Goal: Task Accomplishment & Management: Use online tool/utility

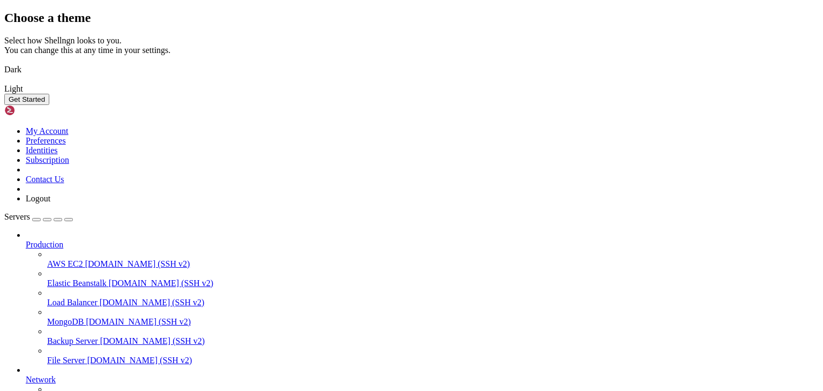
click at [4, 63] on img at bounding box center [4, 63] width 0 height 0
click at [49, 105] on button "Get Started" at bounding box center [26, 99] width 45 height 11
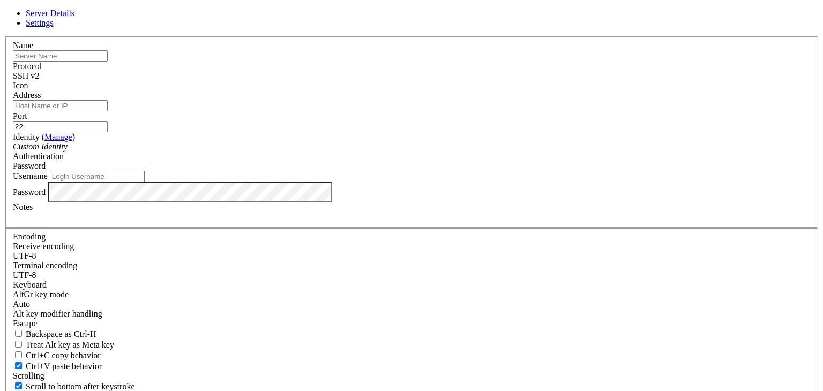
click at [108, 62] on input "text" at bounding box center [60, 55] width 95 height 11
type input "RDP Saad"
click at [108, 111] on input "Address" at bounding box center [60, 105] width 95 height 11
paste input "[TECHNICAL_ID]"
type input "[TECHNICAL_ID]"
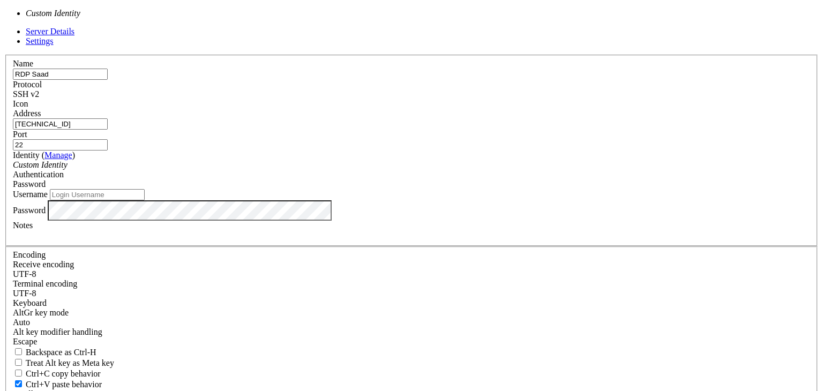
click at [371, 170] on div "Custom Identity" at bounding box center [411, 165] width 797 height 10
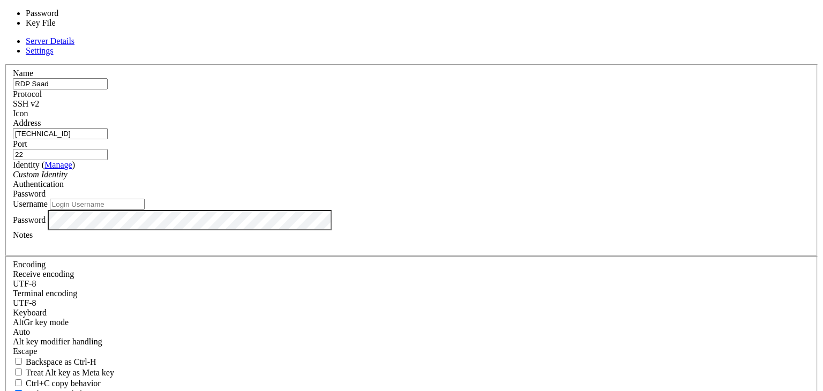
click at [46, 189] on span "Password" at bounding box center [29, 193] width 33 height 9
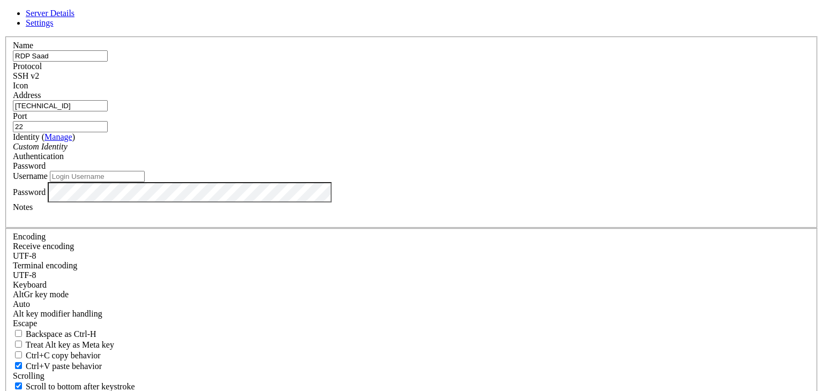
click at [46, 170] on span "Password" at bounding box center [29, 165] width 33 height 9
click at [145, 182] on input "Username" at bounding box center [97, 176] width 95 height 11
paste input "Administrateur"
type input "Administrateur"
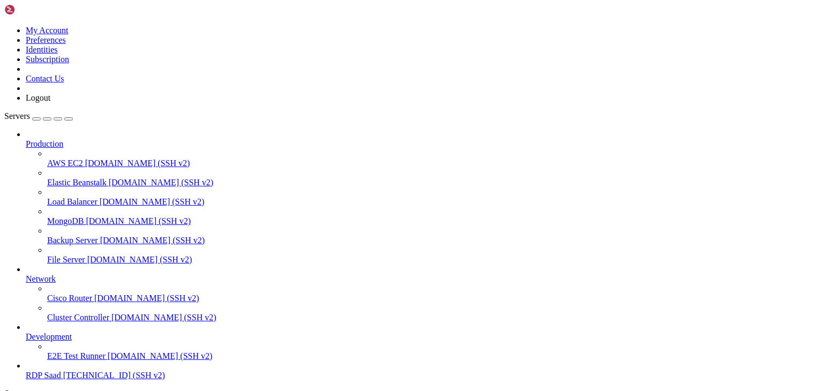
scroll to position [41, 0]
click at [58, 371] on span "RDP Saad" at bounding box center [43, 375] width 35 height 9
click at [49, 371] on span "RDP Saad" at bounding box center [43, 375] width 35 height 9
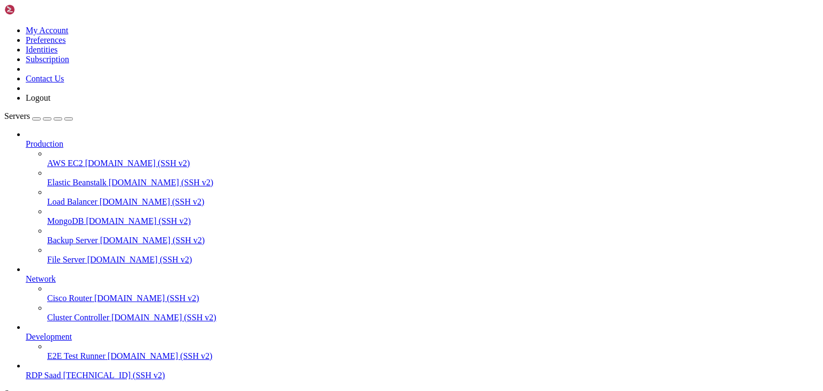
click at [63, 139] on span "Production" at bounding box center [45, 143] width 38 height 9
click at [26, 139] on icon at bounding box center [26, 139] width 0 height 0
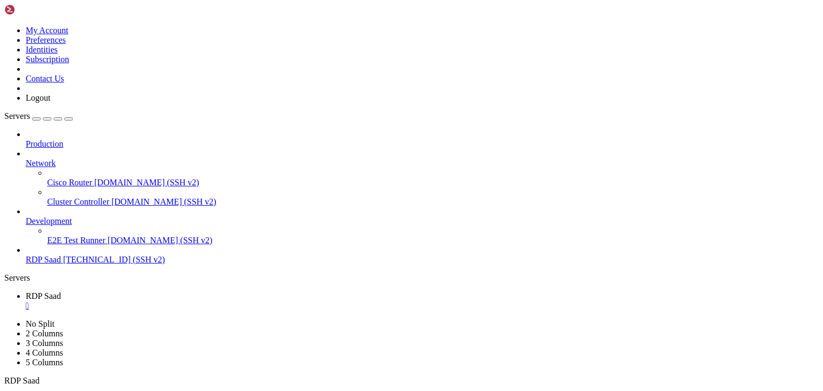
click at [63, 216] on span "Development" at bounding box center [49, 220] width 46 height 9
click at [4, 319] on link at bounding box center [4, 319] width 0 height 0
click at [61, 311] on span "RDP Saad" at bounding box center [43, 315] width 35 height 9
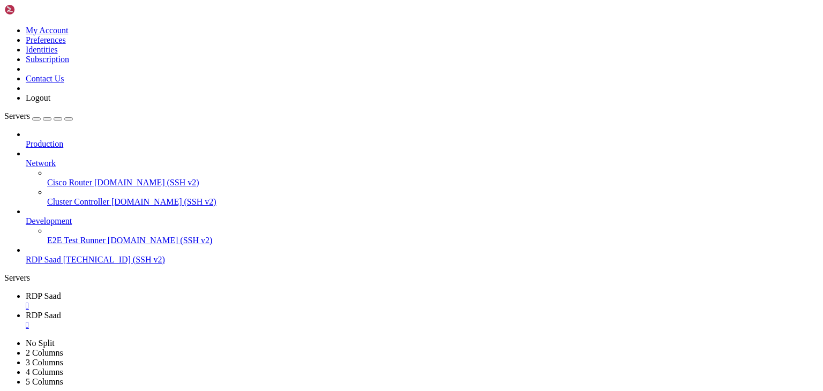
click at [268, 320] on div "" at bounding box center [422, 325] width 793 height 10
click at [61, 291] on span "RDP Saad" at bounding box center [43, 295] width 35 height 9
click at [197, 301] on div "" at bounding box center [422, 306] width 793 height 10
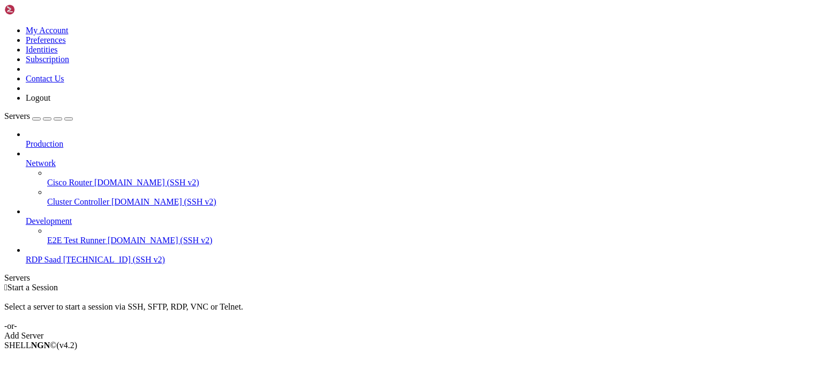
click at [463, 331] on div "Add Server" at bounding box center [411, 336] width 814 height 10
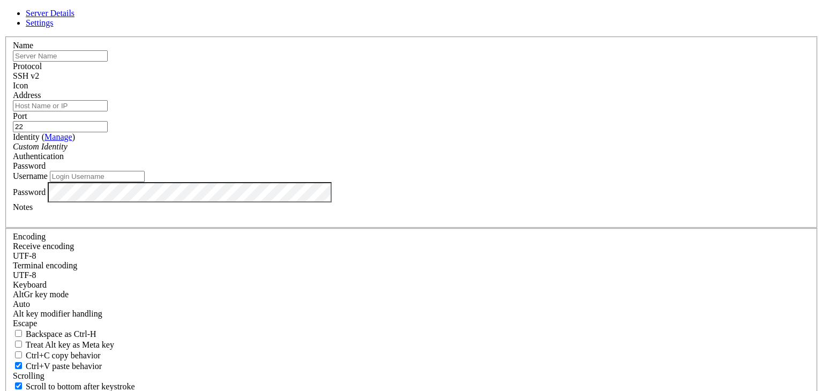
click at [339, 62] on div "Name" at bounding box center [411, 51] width 797 height 21
click at [54, 27] on link "Settings" at bounding box center [40, 22] width 28 height 9
click at [384, 251] on div "UTF-8" at bounding box center [411, 256] width 797 height 10
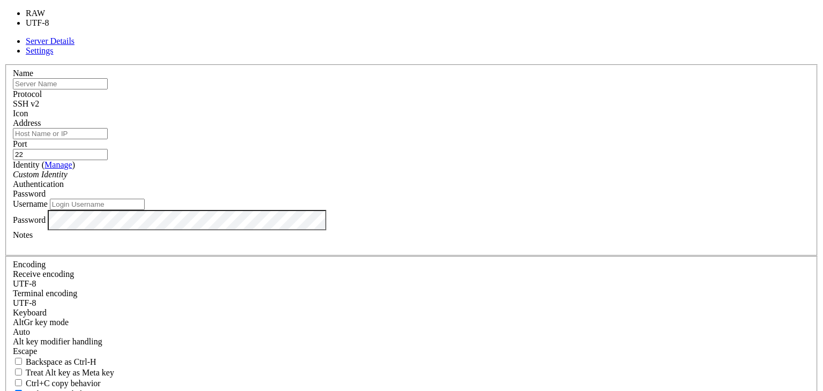
click at [387, 279] on div "UTF-8" at bounding box center [411, 284] width 797 height 10
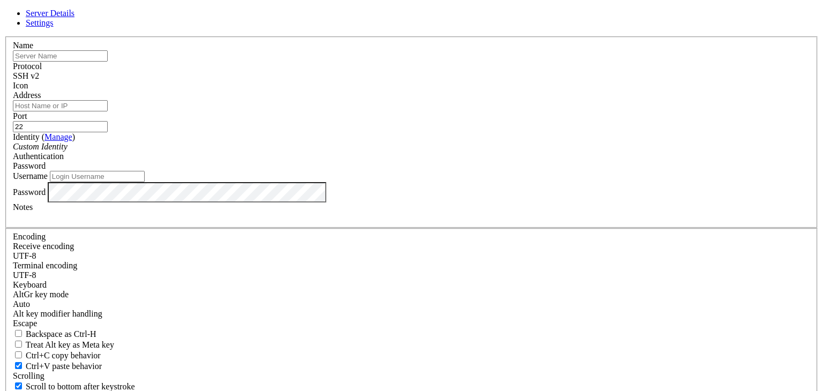
click at [74, 18] on span "Server Details" at bounding box center [50, 13] width 49 height 9
click at [495, 81] on div "SSH v2" at bounding box center [411, 76] width 797 height 10
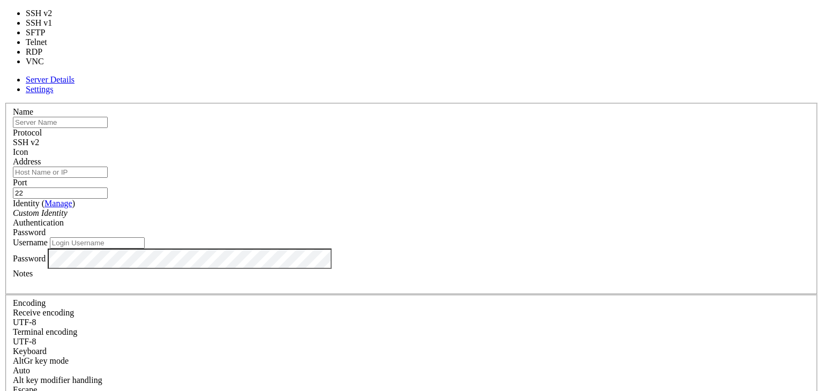
type input "3389"
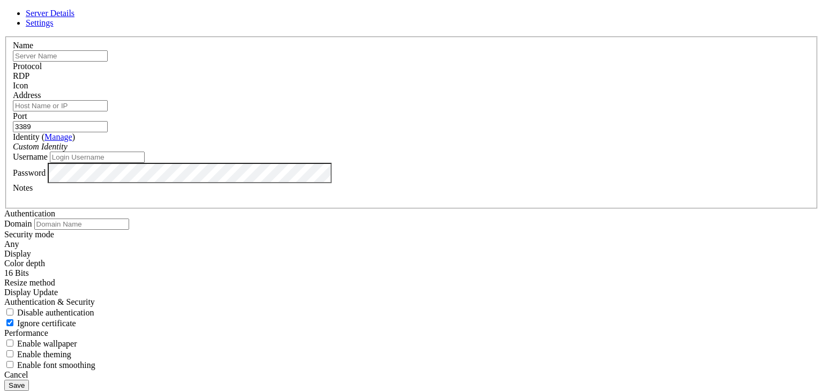
click at [108, 62] on input "text" at bounding box center [60, 55] width 95 height 11
type input "e"
type input "test"
click at [108, 111] on input "Address" at bounding box center [60, 105] width 95 height 11
paste input "[TECHNICAL_ID]"
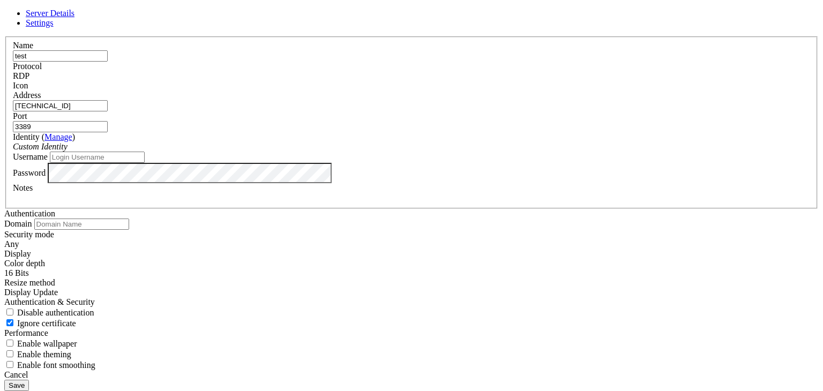
type input "[TECHNICAL_ID]"
click at [145, 163] on input "Username" at bounding box center [97, 157] width 95 height 11
paste input "Administrateur"
type input "Administrateur"
click at [422, 152] on div "Custom Identity" at bounding box center [411, 147] width 797 height 10
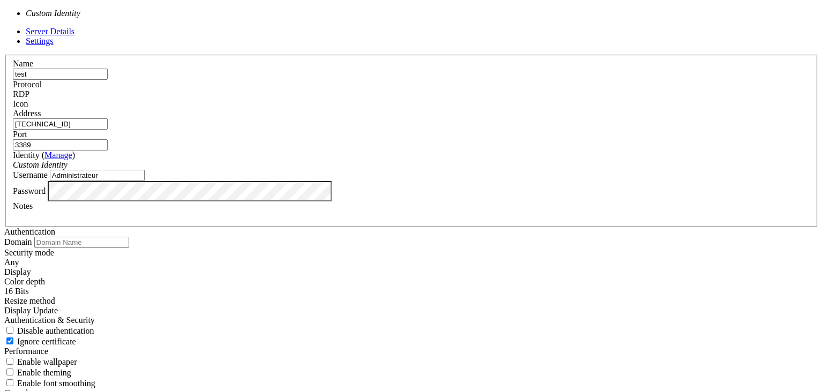
click at [422, 170] on div "Custom Identity" at bounding box center [411, 165] width 797 height 10
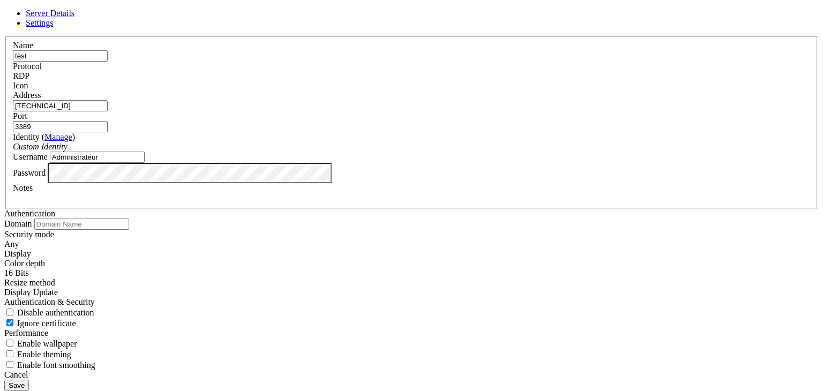
click at [29, 380] on button "Save" at bounding box center [16, 385] width 25 height 11
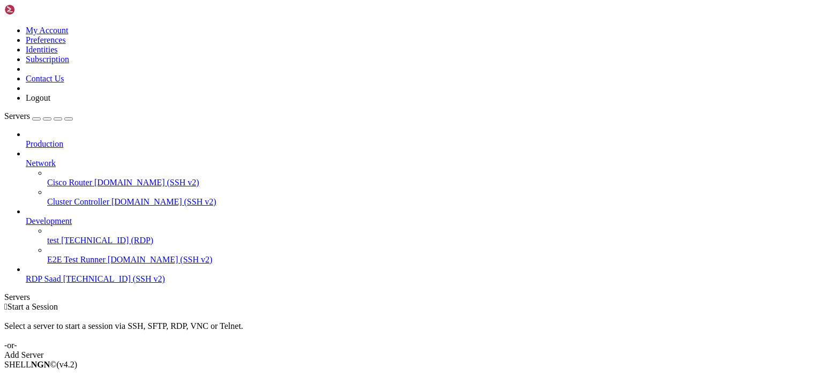
click at [59, 236] on span "test" at bounding box center [53, 240] width 12 height 9
click at [64, 236] on span "[TECHNICAL_ID] (RDP)" at bounding box center [107, 240] width 92 height 9
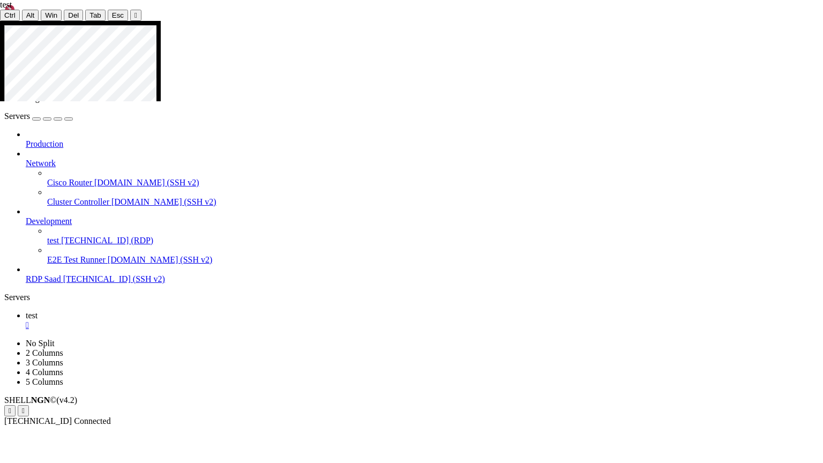
drag, startPoint x: 371, startPoint y: 97, endPoint x: 404, endPoint y: 72, distance: 41.4
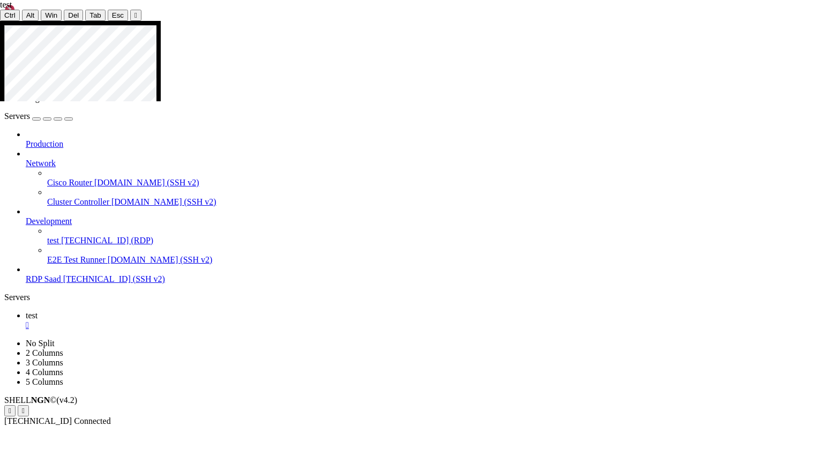
drag, startPoint x: 278, startPoint y: 180, endPoint x: 482, endPoint y: 320, distance: 247.0
drag, startPoint x: 482, startPoint y: 320, endPoint x: 280, endPoint y: 214, distance: 227.9
drag, startPoint x: 280, startPoint y: 214, endPoint x: 482, endPoint y: 313, distance: 225.0
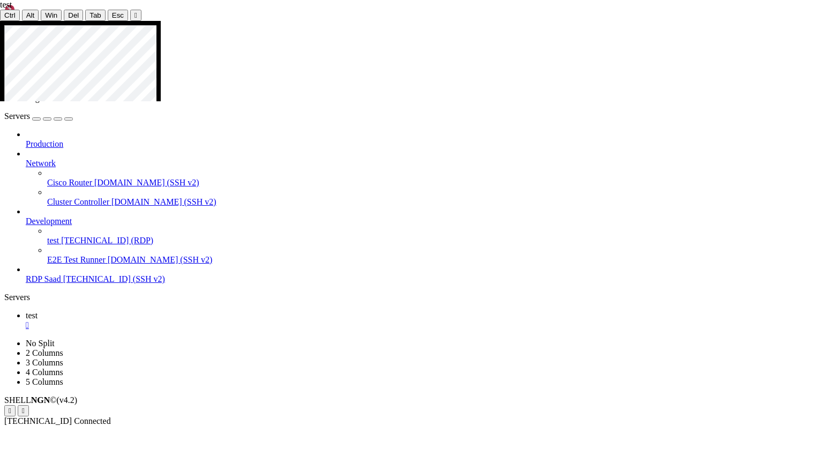
drag, startPoint x: 343, startPoint y: 208, endPoint x: 388, endPoint y: 272, distance: 78.2
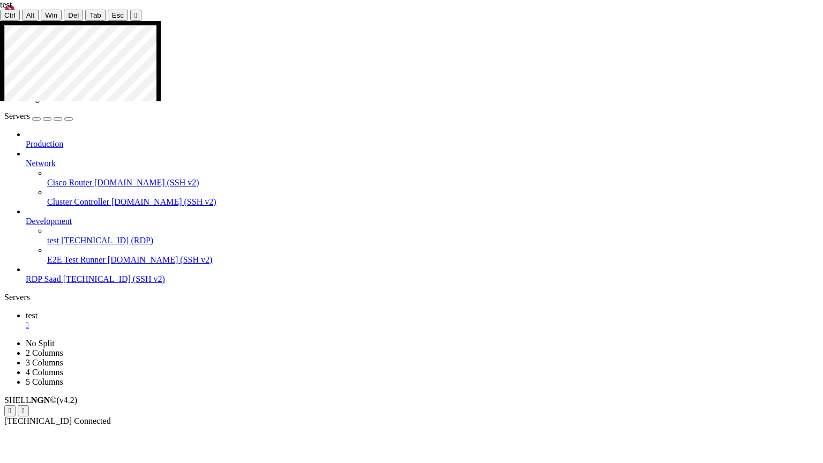
drag, startPoint x: 388, startPoint y: 272, endPoint x: 345, endPoint y: 171, distance: 109.5
drag, startPoint x: 345, startPoint y: 171, endPoint x: 399, endPoint y: 246, distance: 92.1
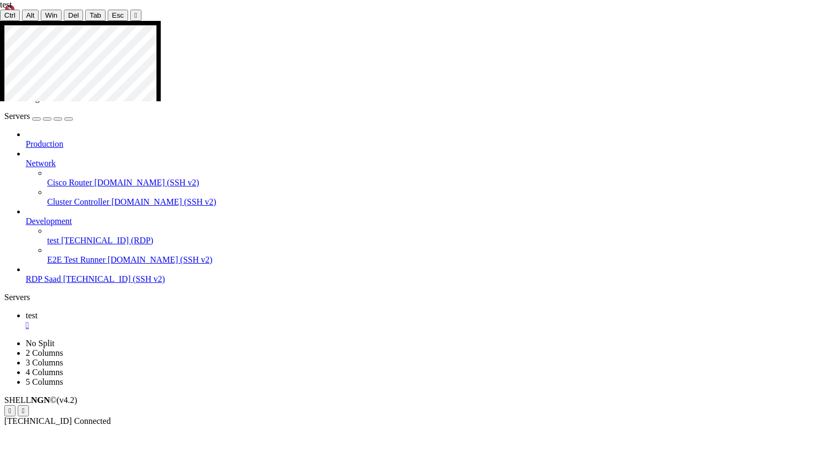
drag, startPoint x: 373, startPoint y: 222, endPoint x: 524, endPoint y: 321, distance: 181.0
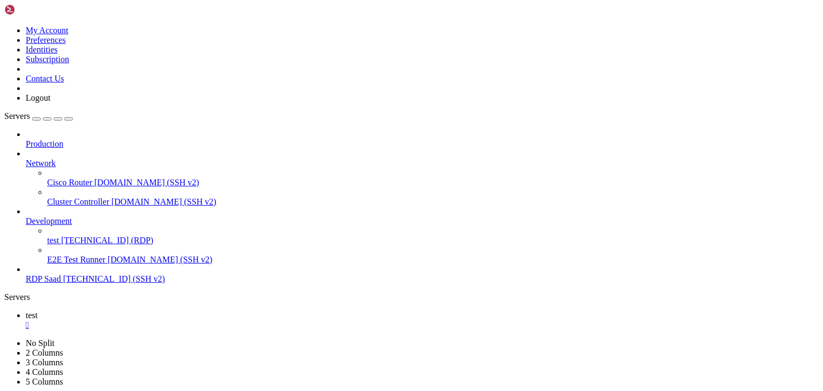
click at [66, 7] on img at bounding box center [35, 9] width 62 height 11
